Goal: Information Seeking & Learning: Learn about a topic

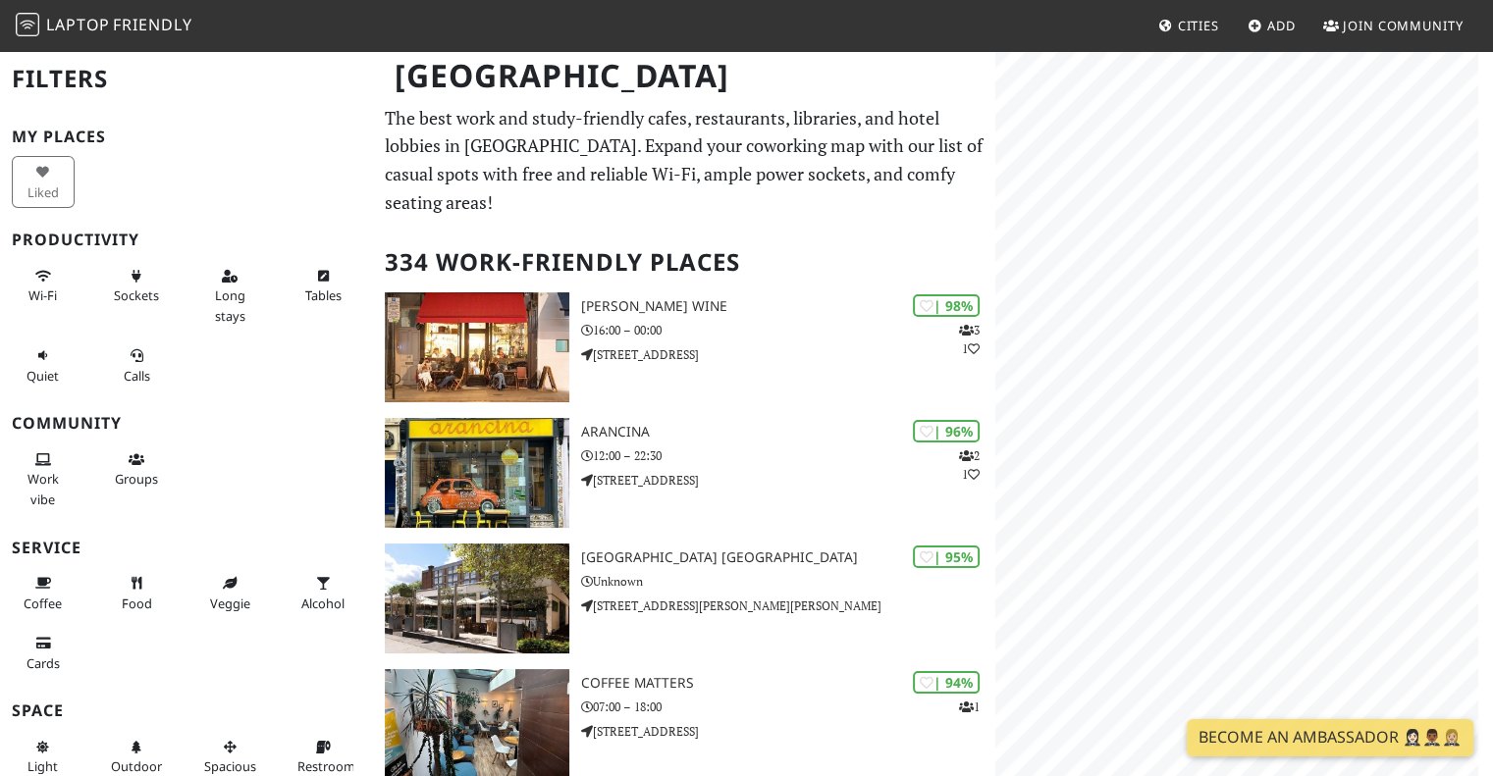
scroll to position [67, 0]
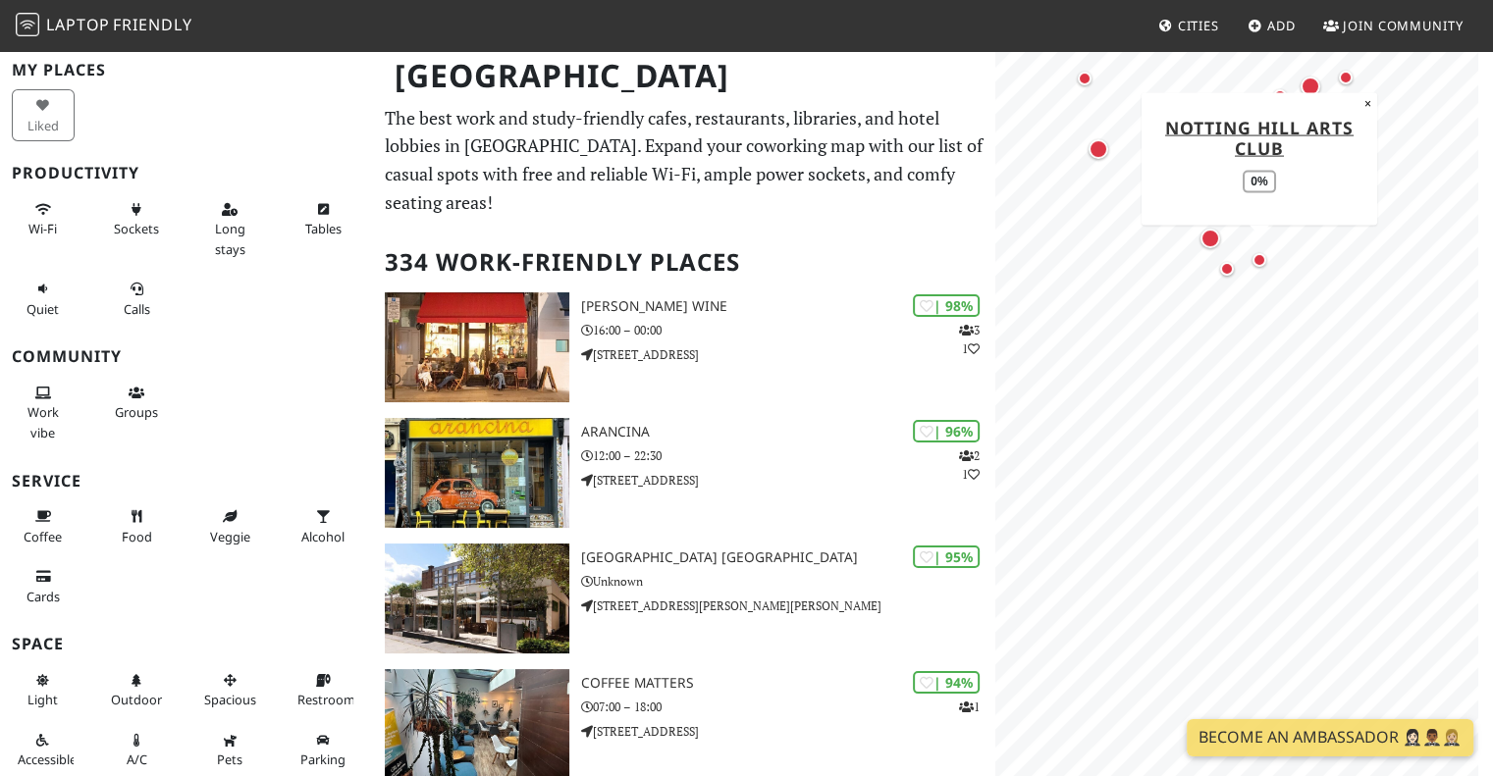
click at [1260, 258] on div "Map marker" at bounding box center [1259, 260] width 14 height 14
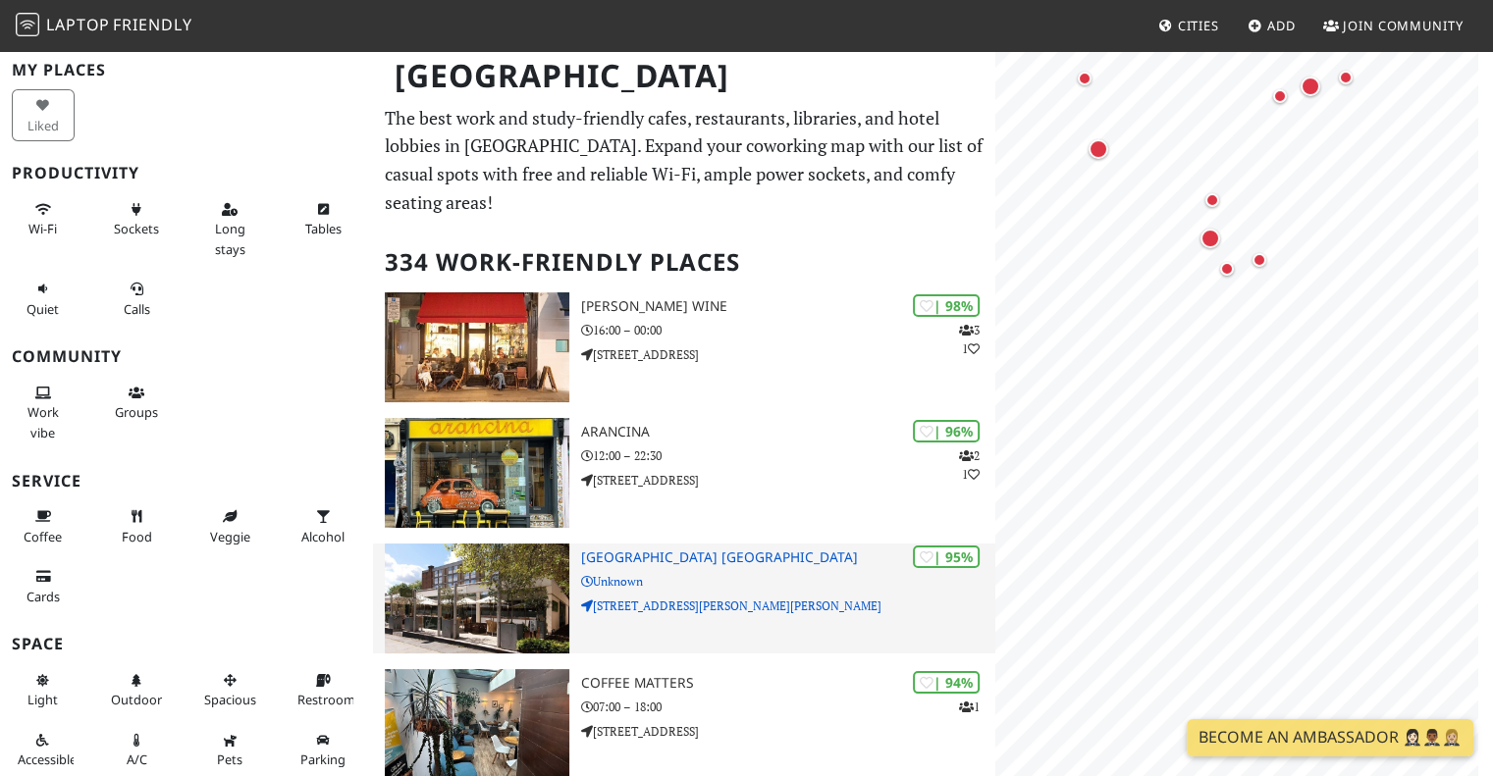
scroll to position [0, 0]
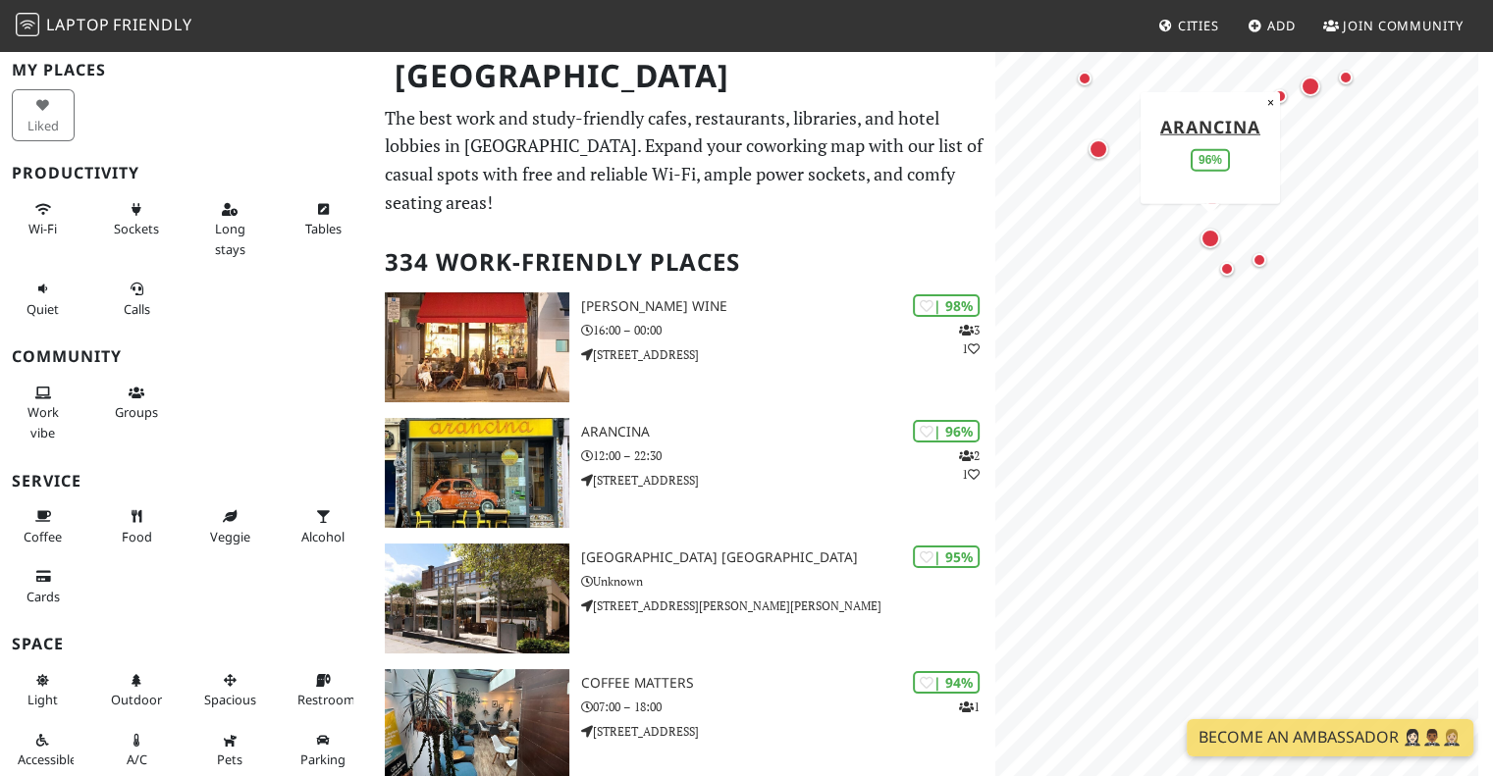
click at [1209, 242] on div "Map marker" at bounding box center [1210, 239] width 20 height 20
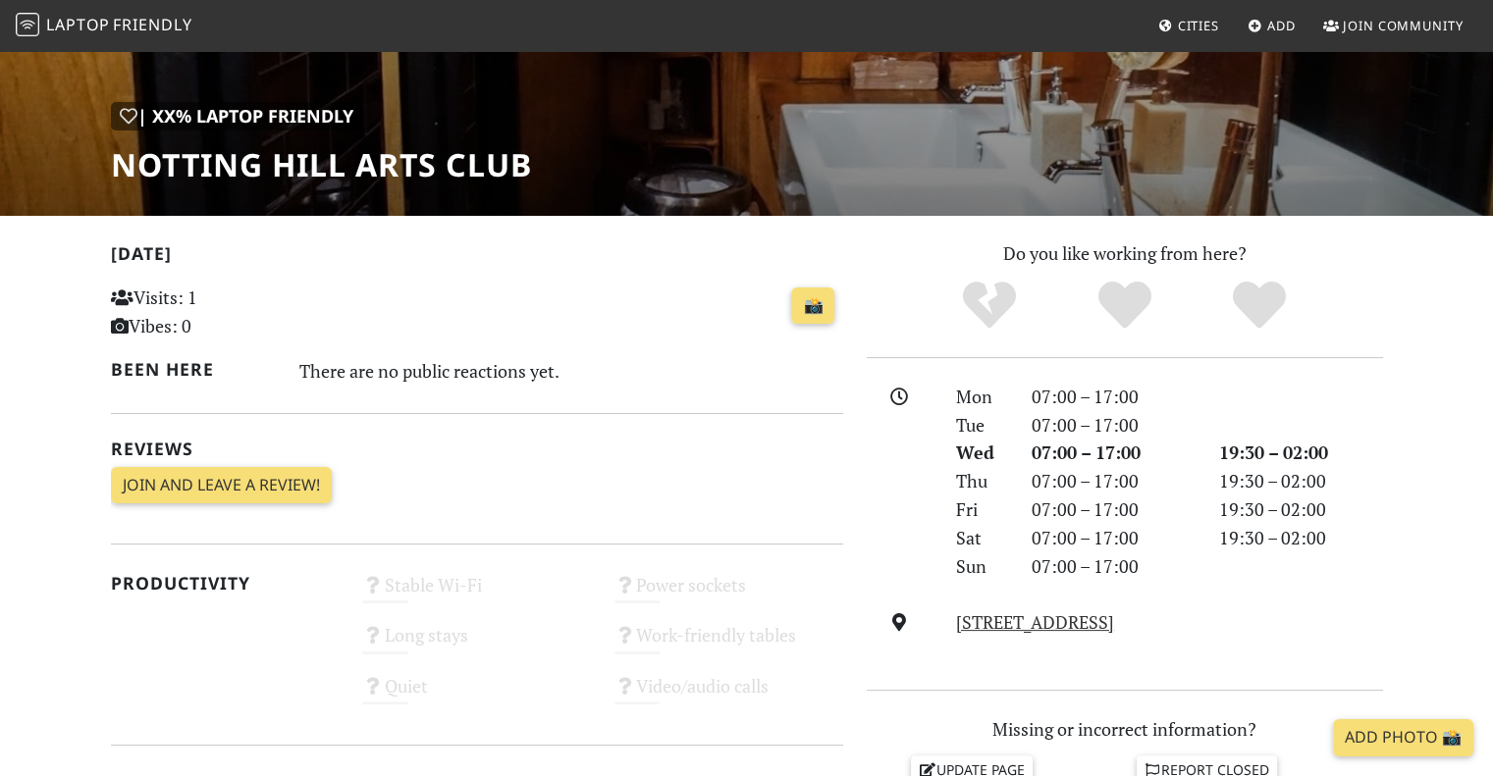
scroll to position [240, 0]
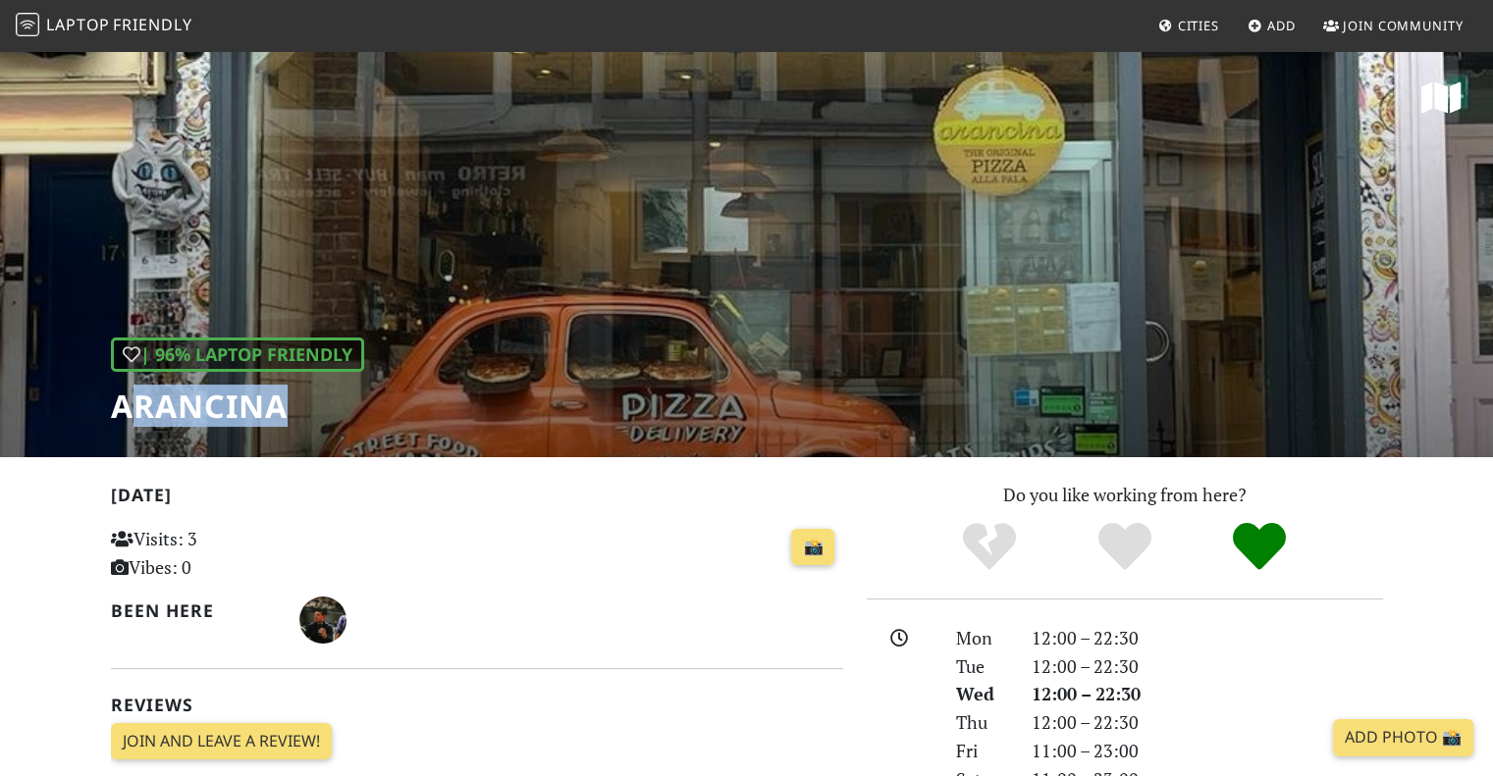
drag, startPoint x: 171, startPoint y: 395, endPoint x: 388, endPoint y: 399, distance: 216.9
click at [388, 399] on div "| 96% Laptop Friendly Arancina" at bounding box center [746, 253] width 1493 height 408
click at [562, 558] on div "📸" at bounding box center [602, 547] width 480 height 53
